Goal: Task Accomplishment & Management: Complete application form

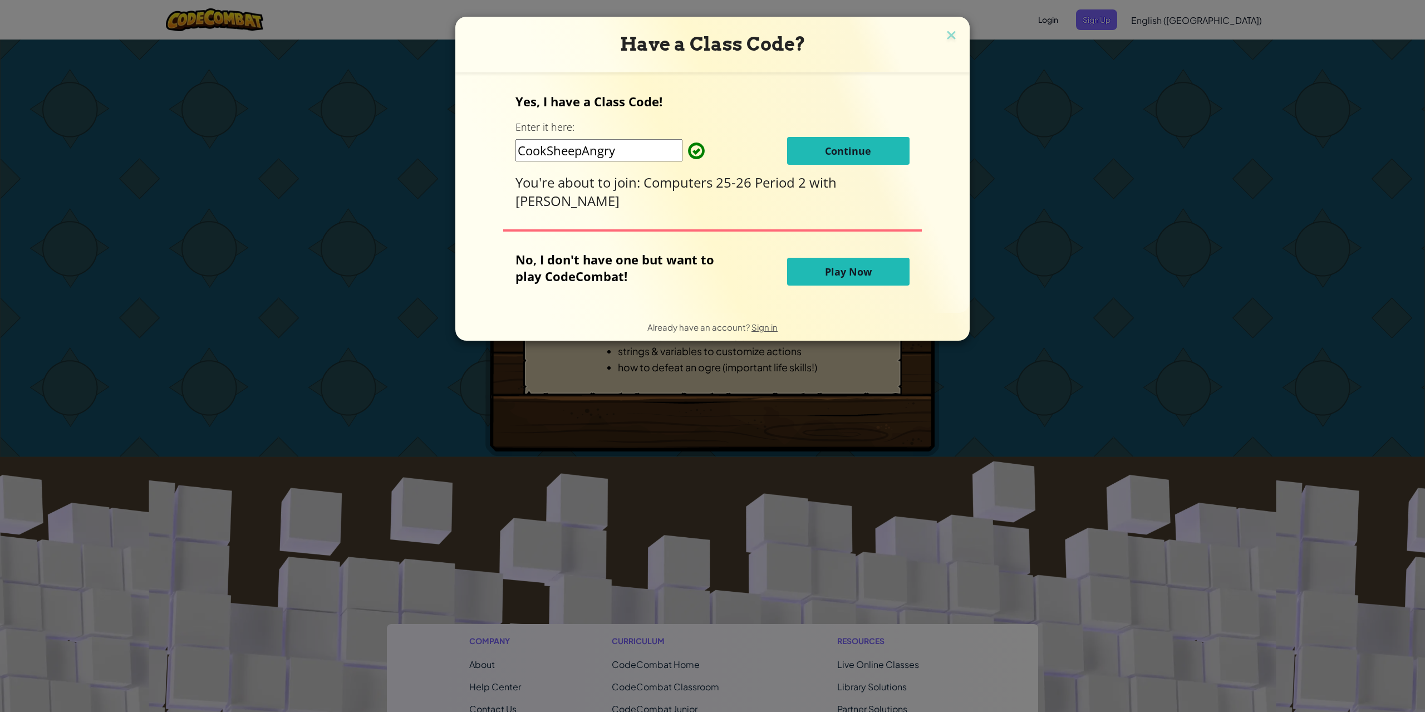
click at [825, 153] on span "Continue" at bounding box center [848, 150] width 46 height 13
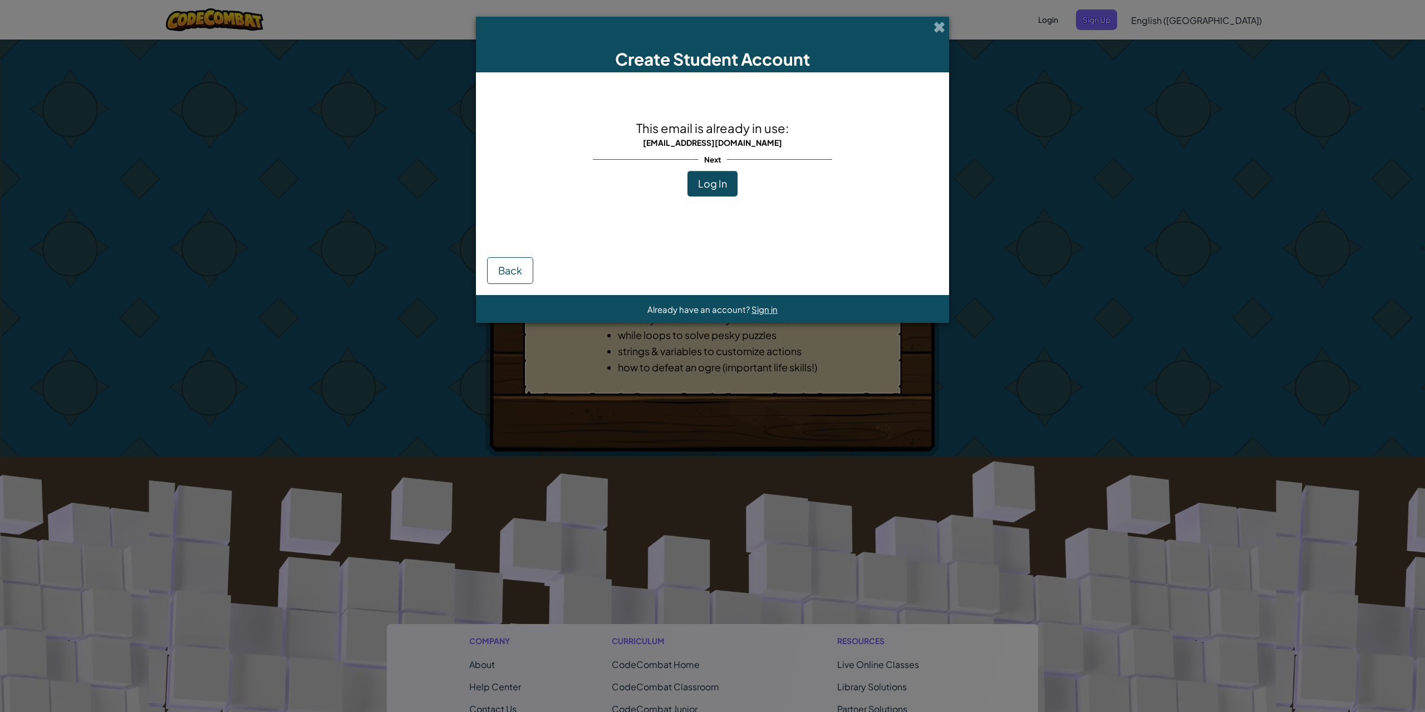
click at [705, 190] on button "Log In" at bounding box center [713, 184] width 50 height 26
